Goal: Check status: Check status

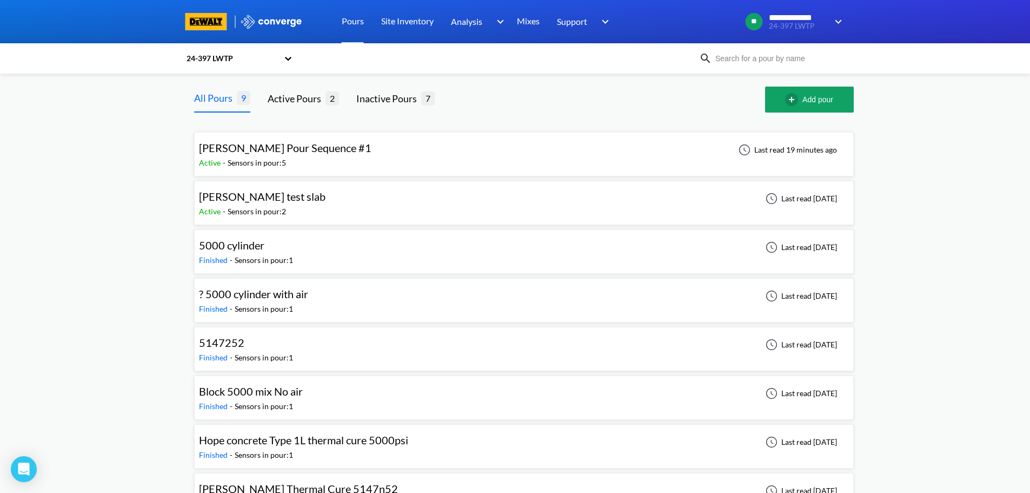
click at [426, 157] on div "GRECO Pour Sequence #1 Active - Sensors in pour: 5 Last read 19 minutes ago" at bounding box center [524, 154] width 650 height 35
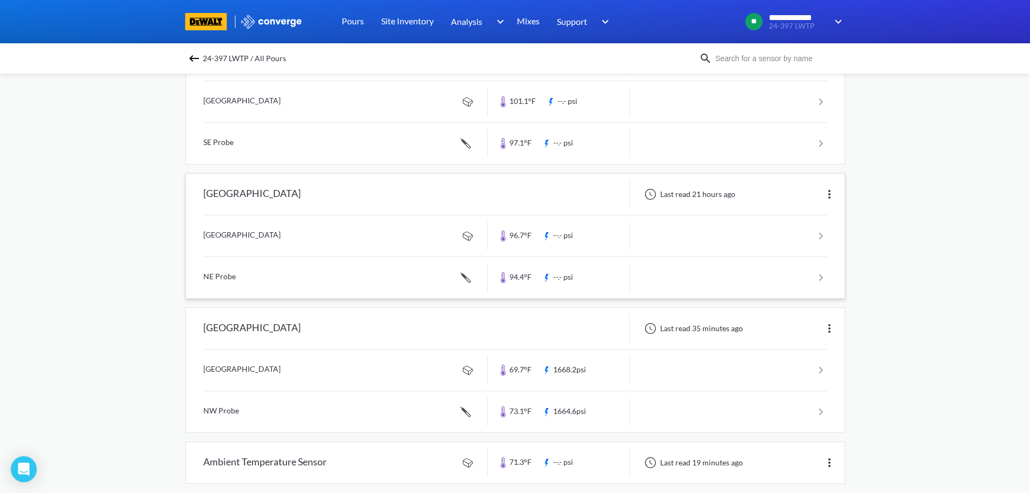
scroll to position [288, 0]
